Goal: Transaction & Acquisition: Purchase product/service

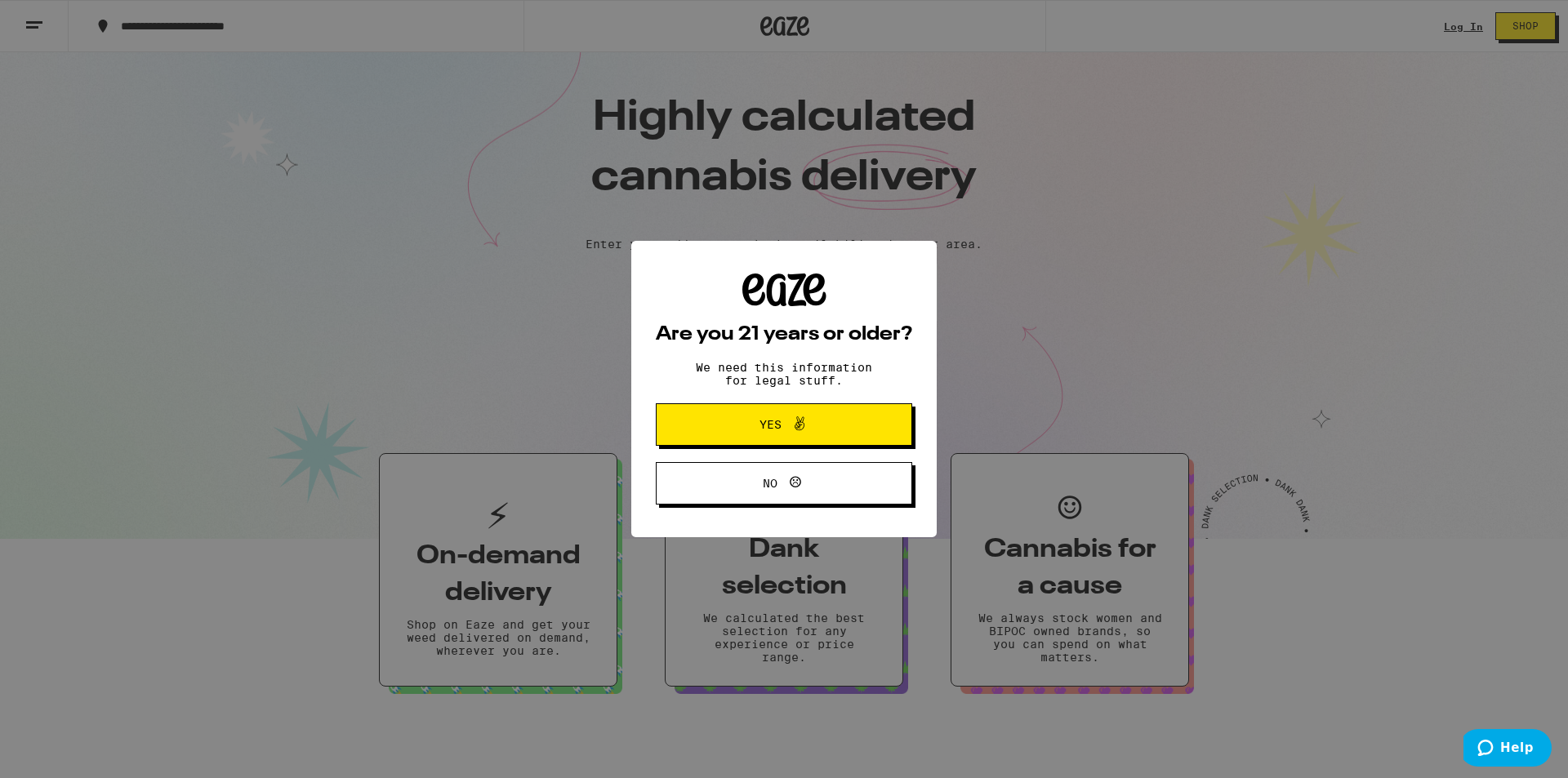
click at [790, 435] on span at bounding box center [799, 425] width 20 height 22
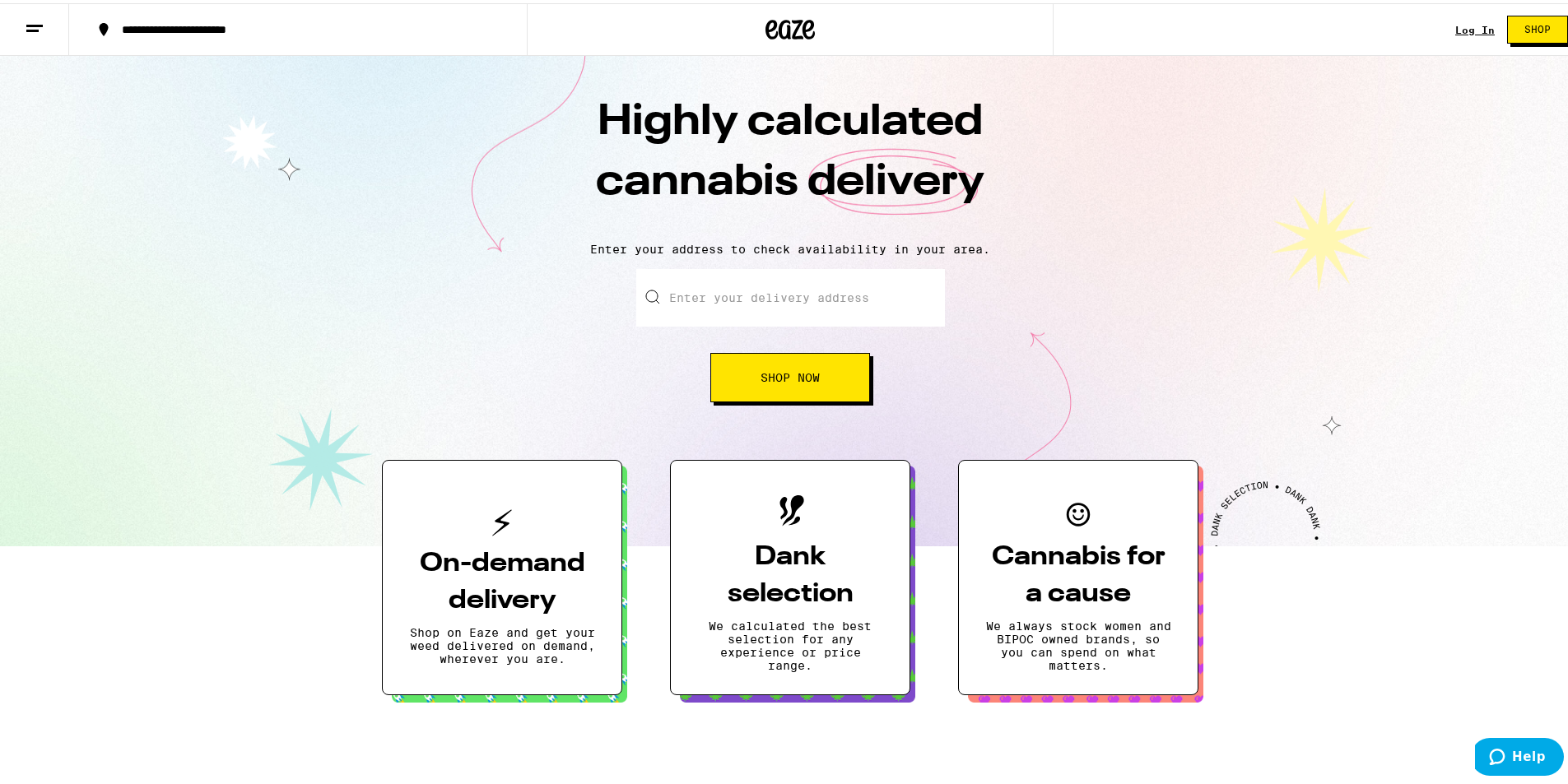
click at [795, 358] on button "Shop Now" at bounding box center [790, 374] width 160 height 49
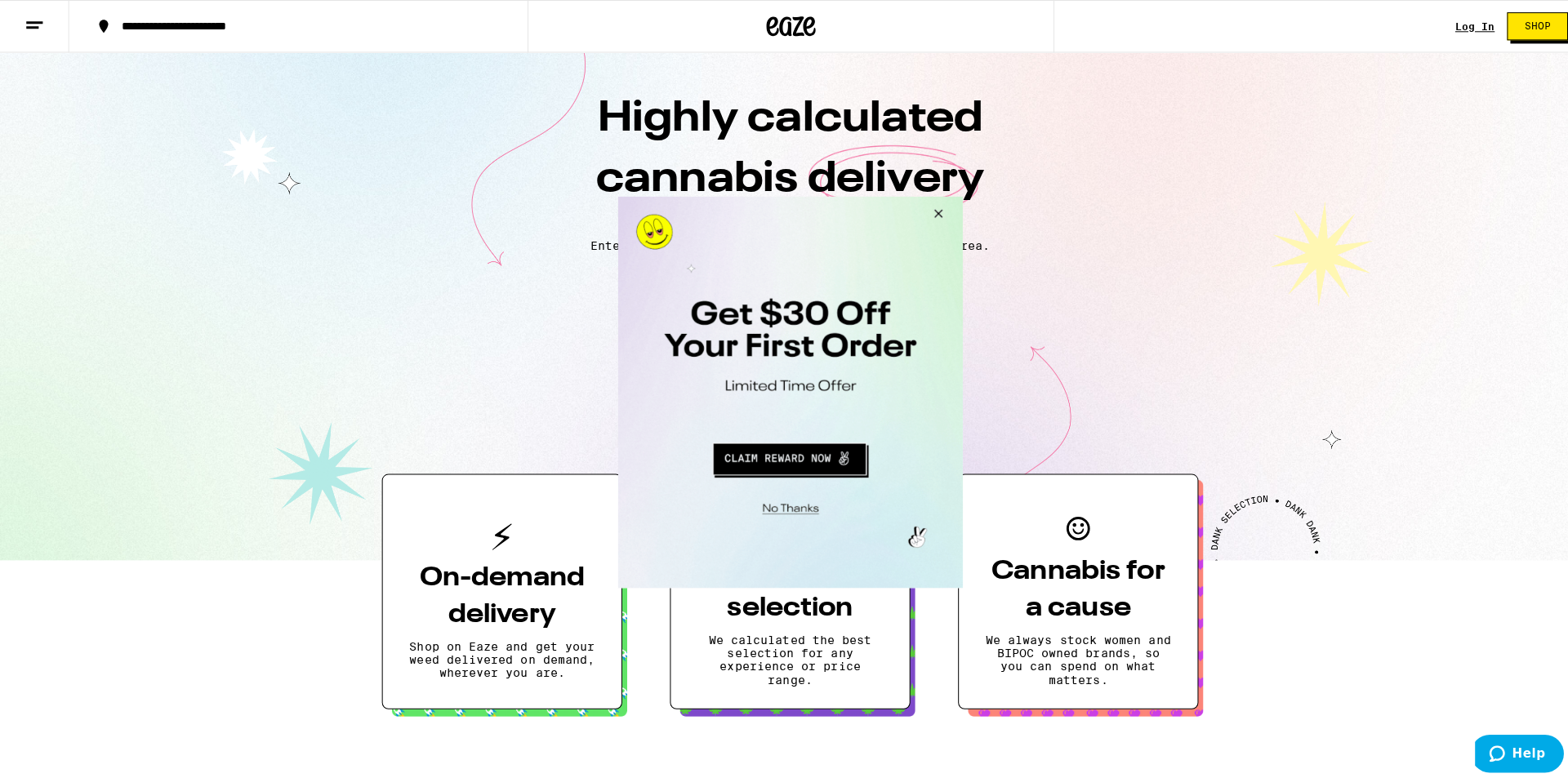
click at [929, 219] on button "Close Modal" at bounding box center [932, 215] width 44 height 39
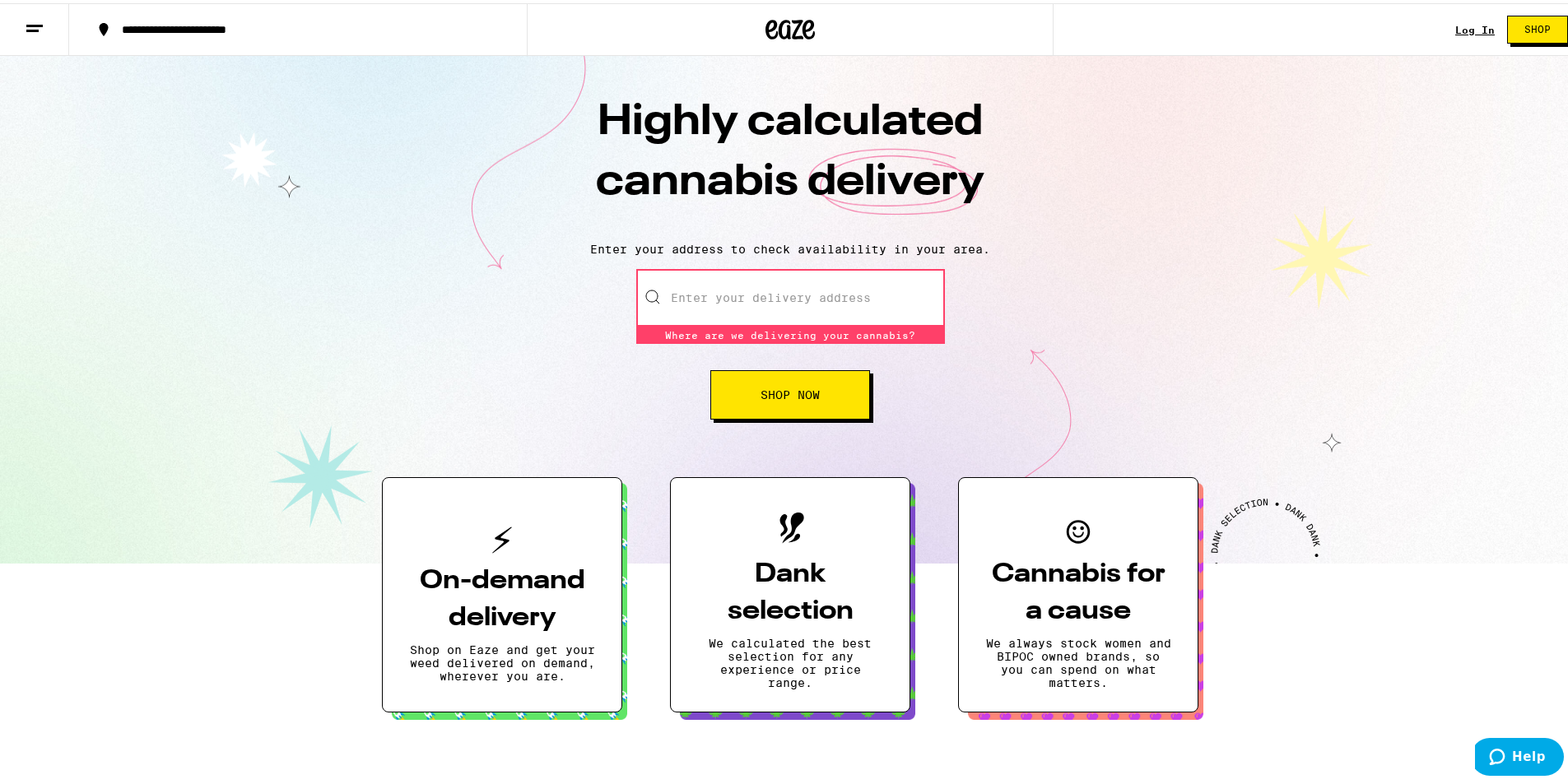
click at [1529, 31] on span "Shop" at bounding box center [1537, 26] width 26 height 10
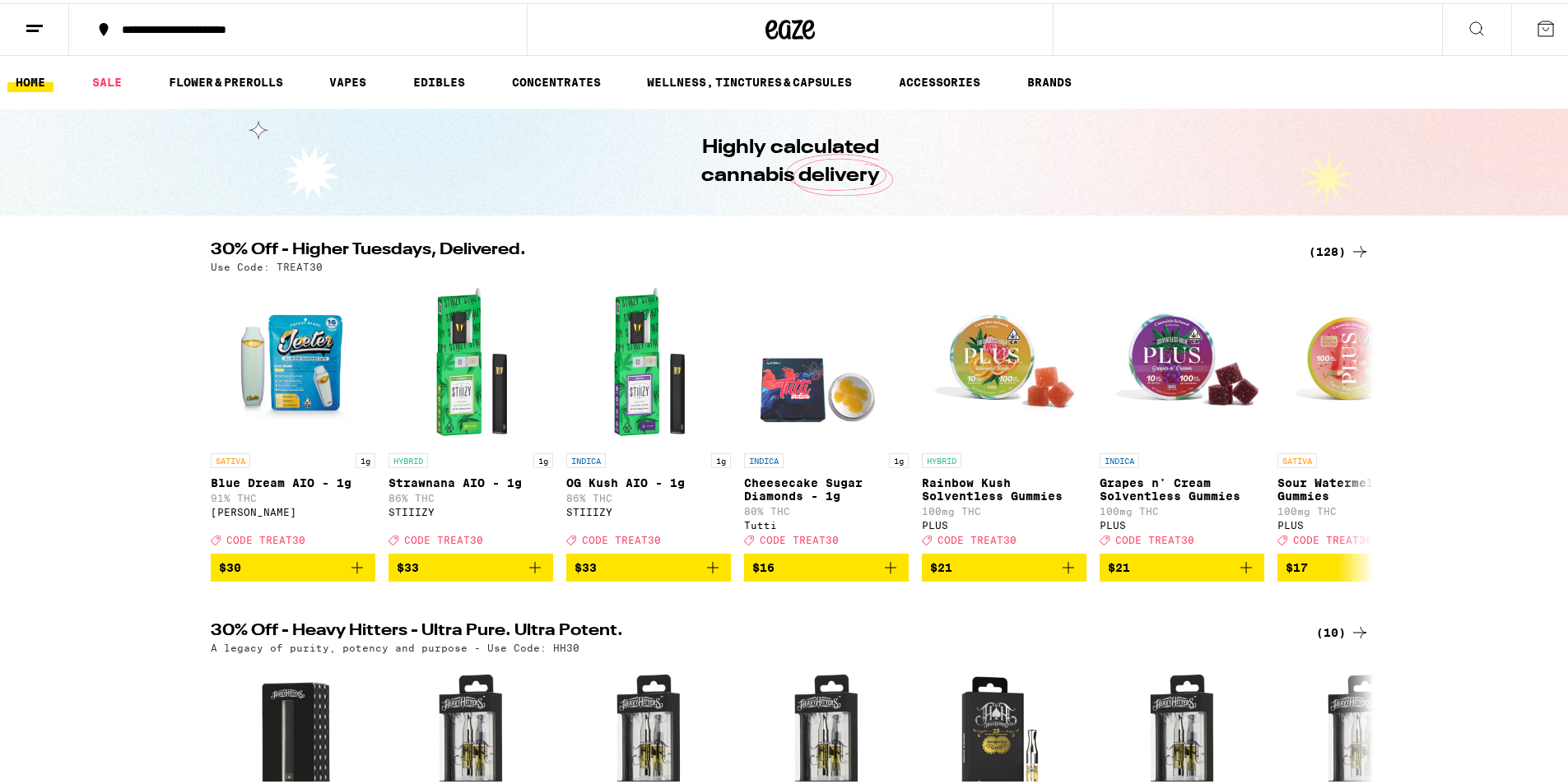
click at [1350, 255] on icon at bounding box center [1360, 249] width 20 height 20
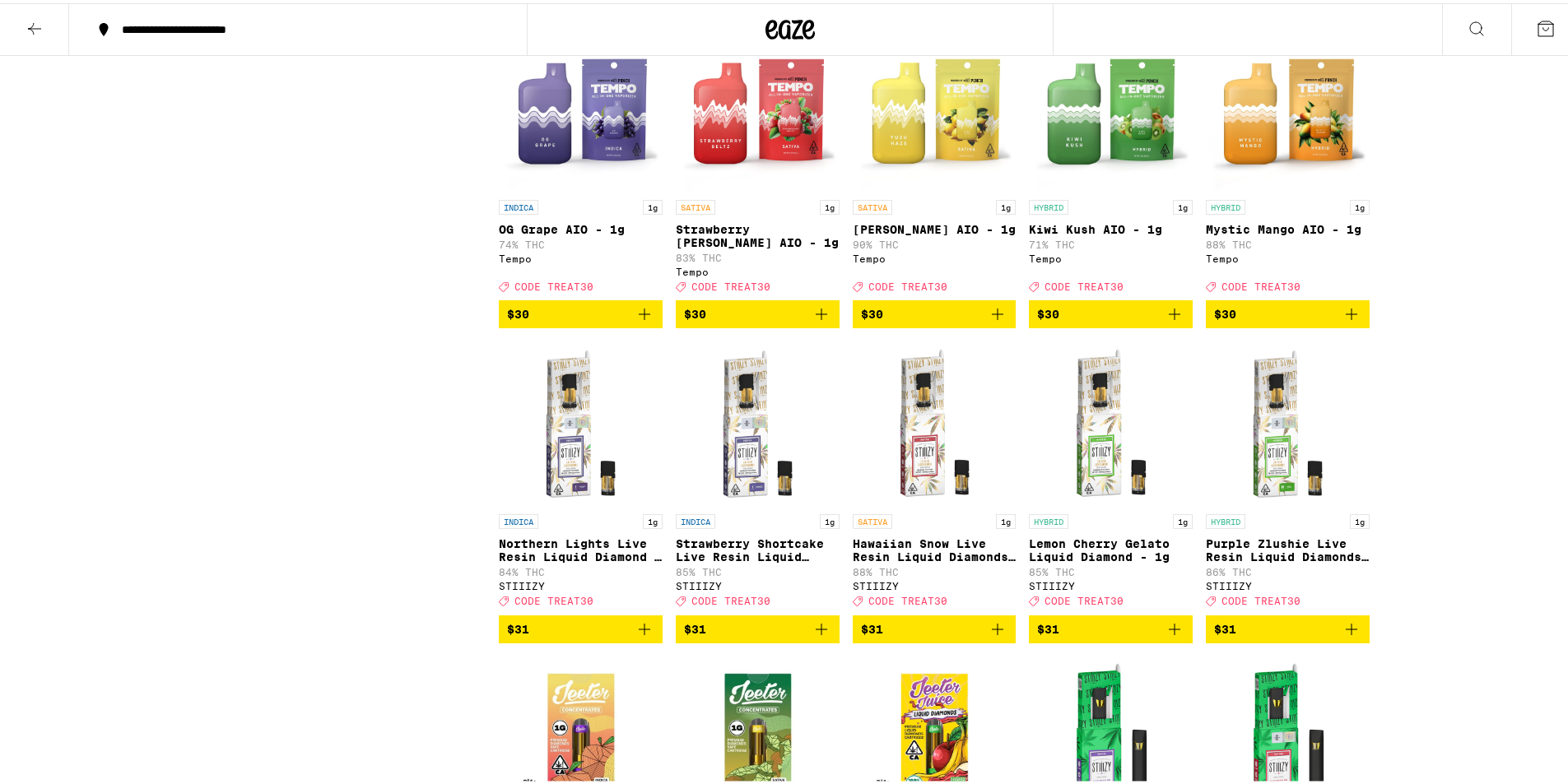
scroll to position [4323, 0]
